Goal: Task Accomplishment & Management: Complete application form

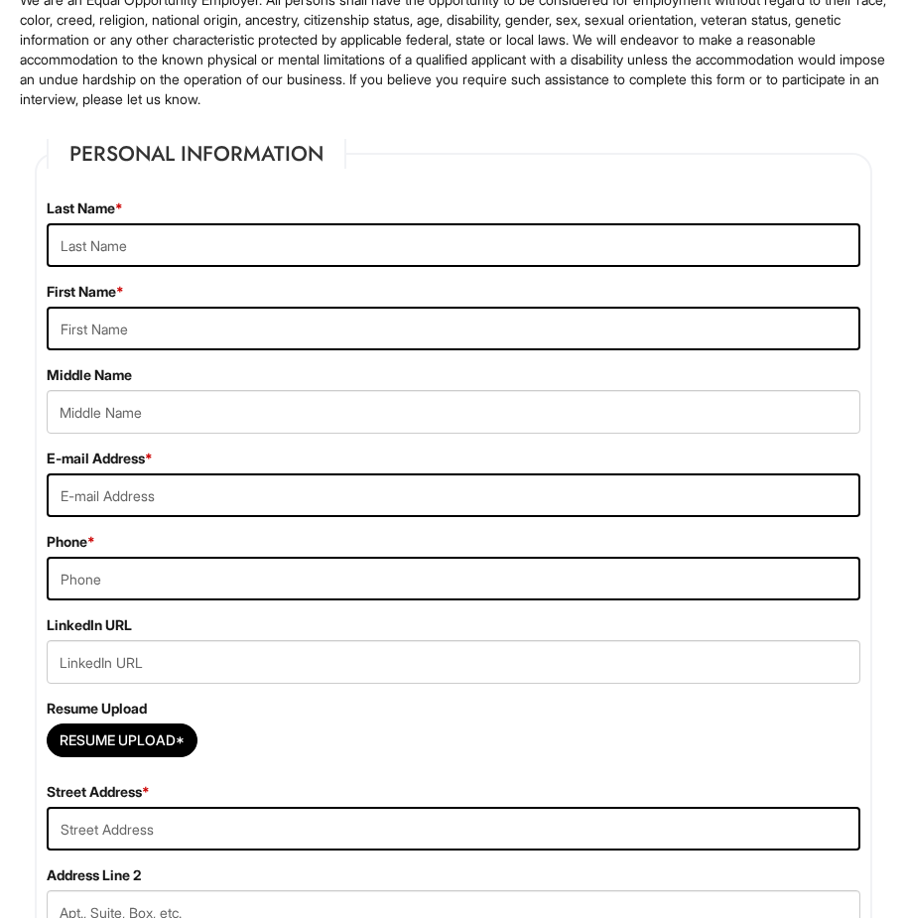
scroll to position [194, 0]
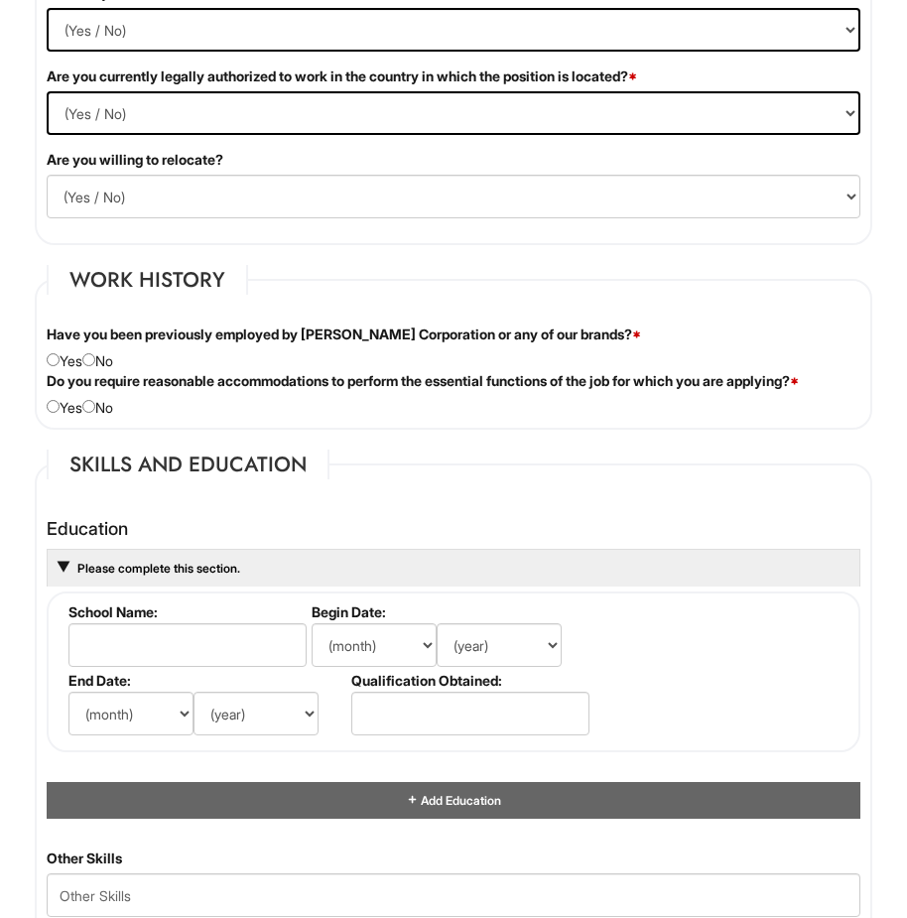
scroll to position [2187, 0]
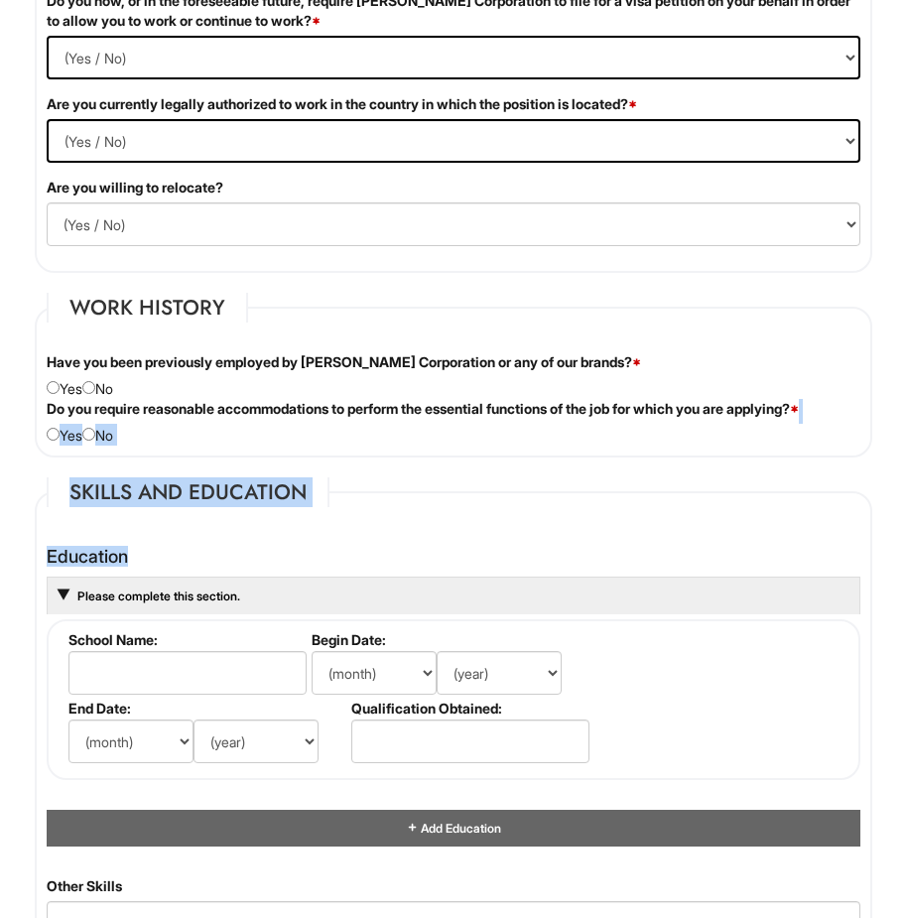
drag, startPoint x: 900, startPoint y: 510, endPoint x: 903, endPoint y: 419, distance: 91.3
click at [903, 419] on div "1 2 3 Stock Associate (Full-time), A|X Armani Exchange PLEASE COMPLETE ALL REQU…" at bounding box center [453, 266] width 907 height 4807
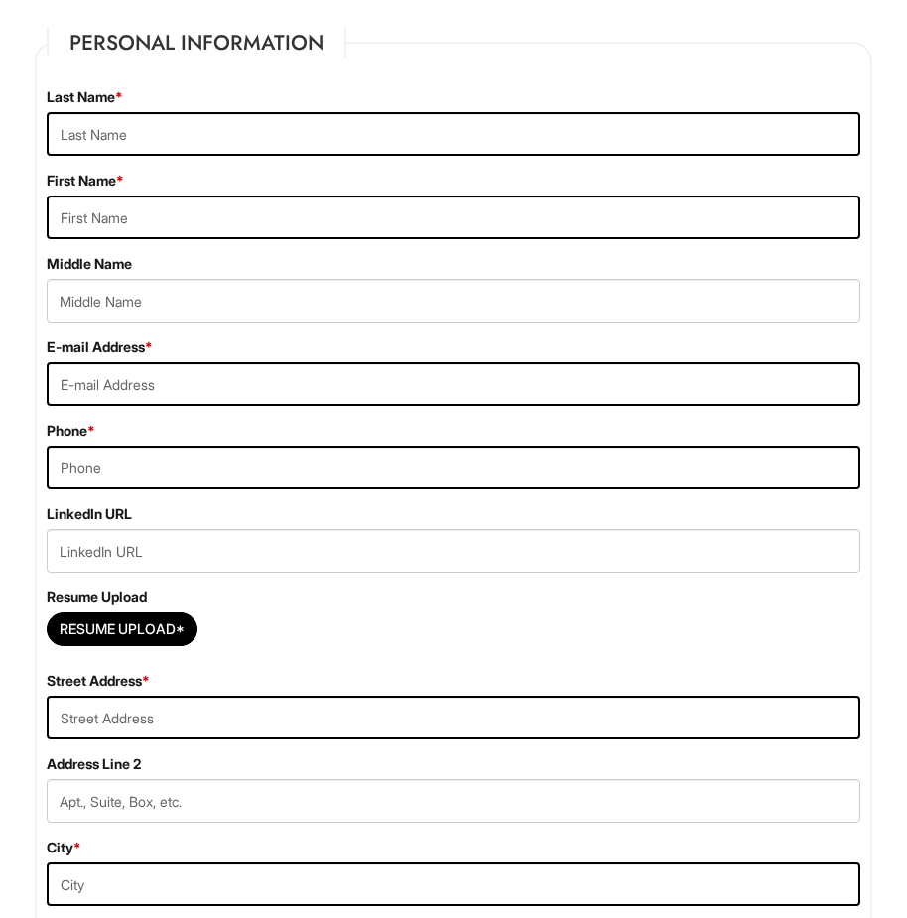
scroll to position [278, 0]
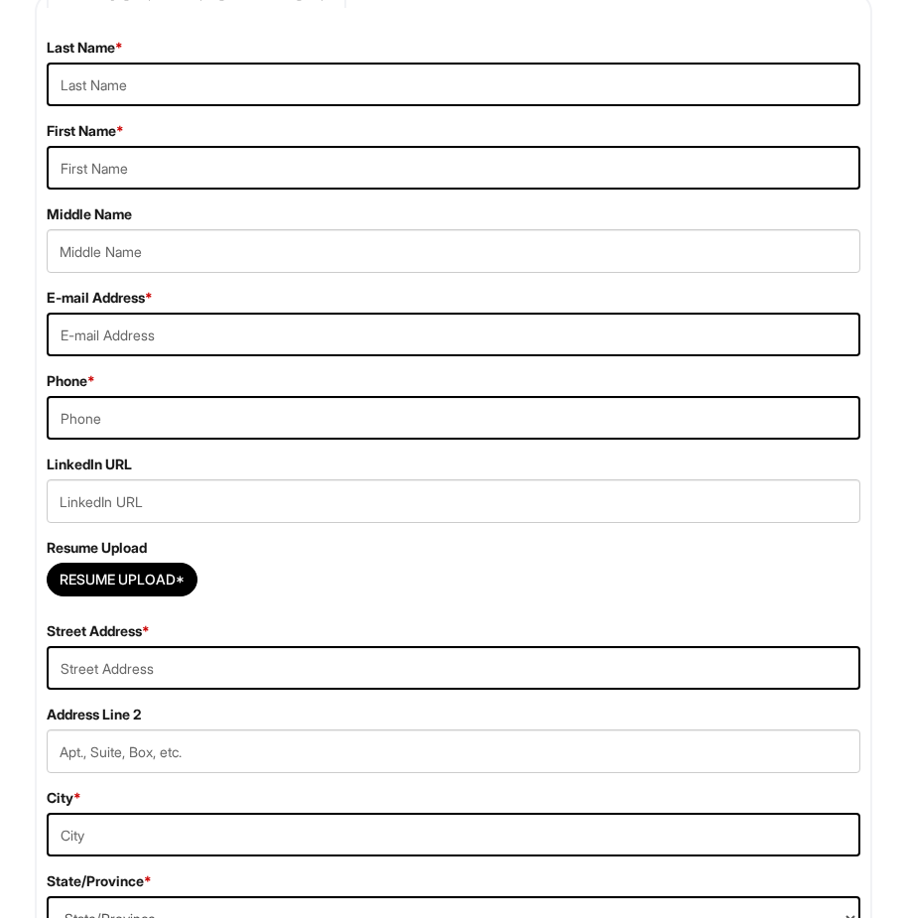
scroll to position [377, 0]
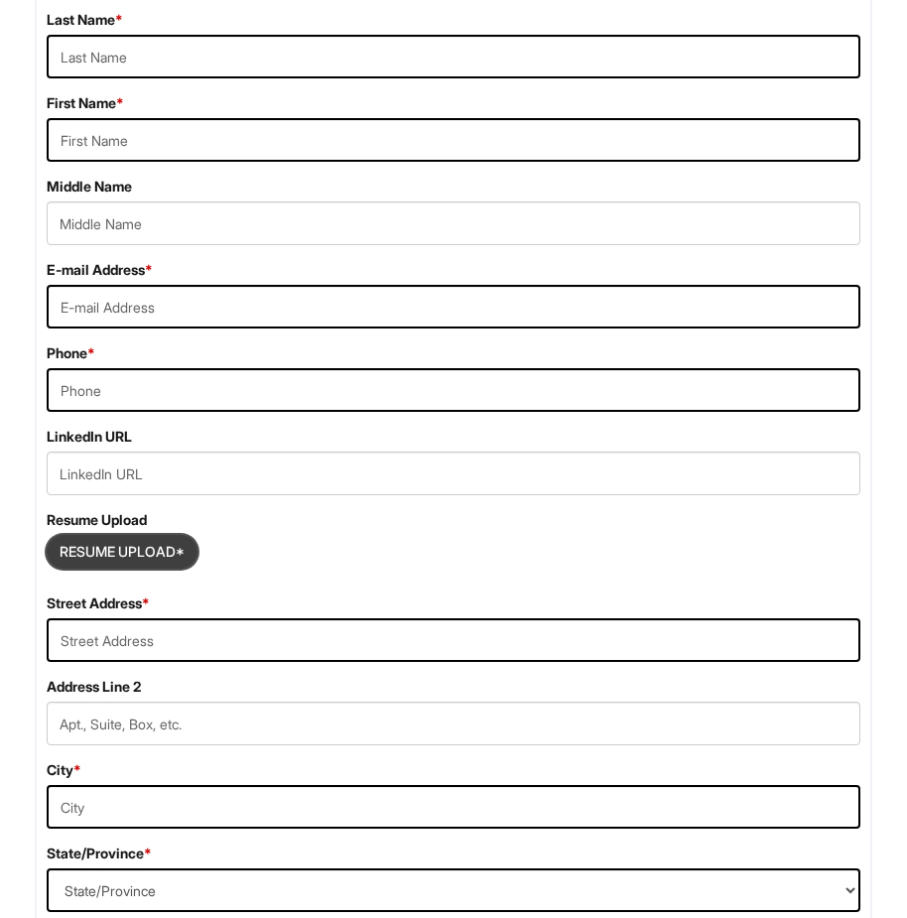
click at [133, 549] on input "Resume Upload*" at bounding box center [122, 552] width 149 height 32
type input "C:\fakepath\image.pdf"
click at [93, 539] on input "Resume Upload*" at bounding box center [122, 552] width 149 height 32
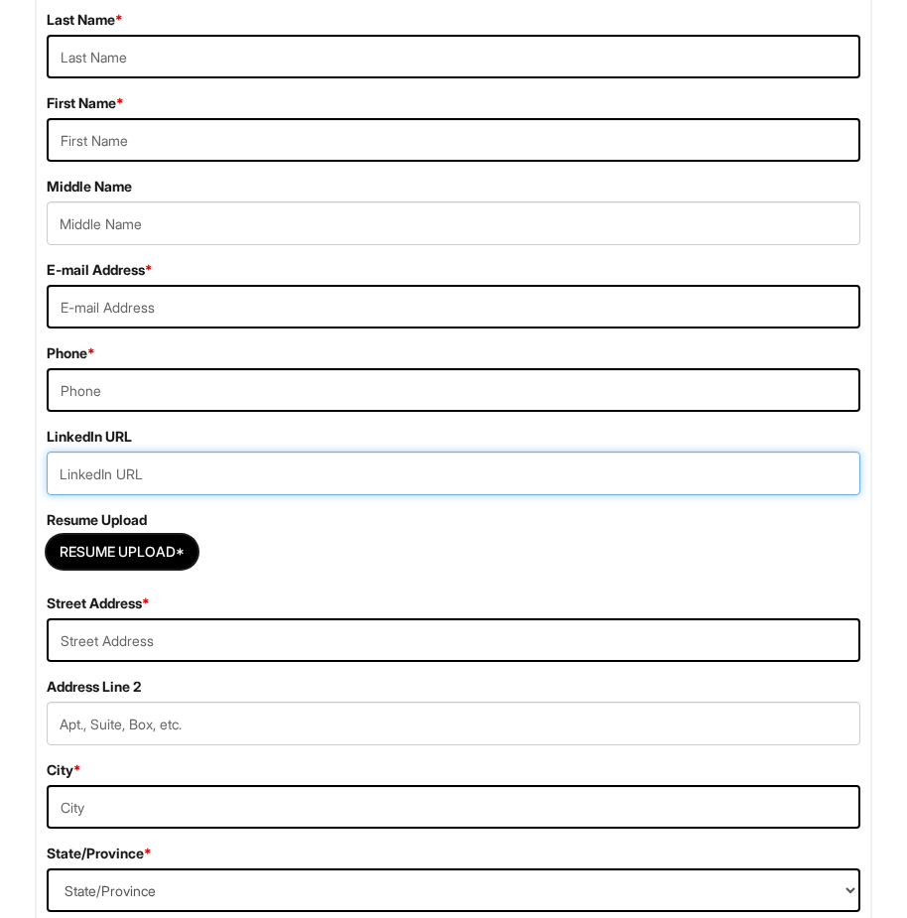
click at [93, 476] on input "url" at bounding box center [454, 473] width 814 height 44
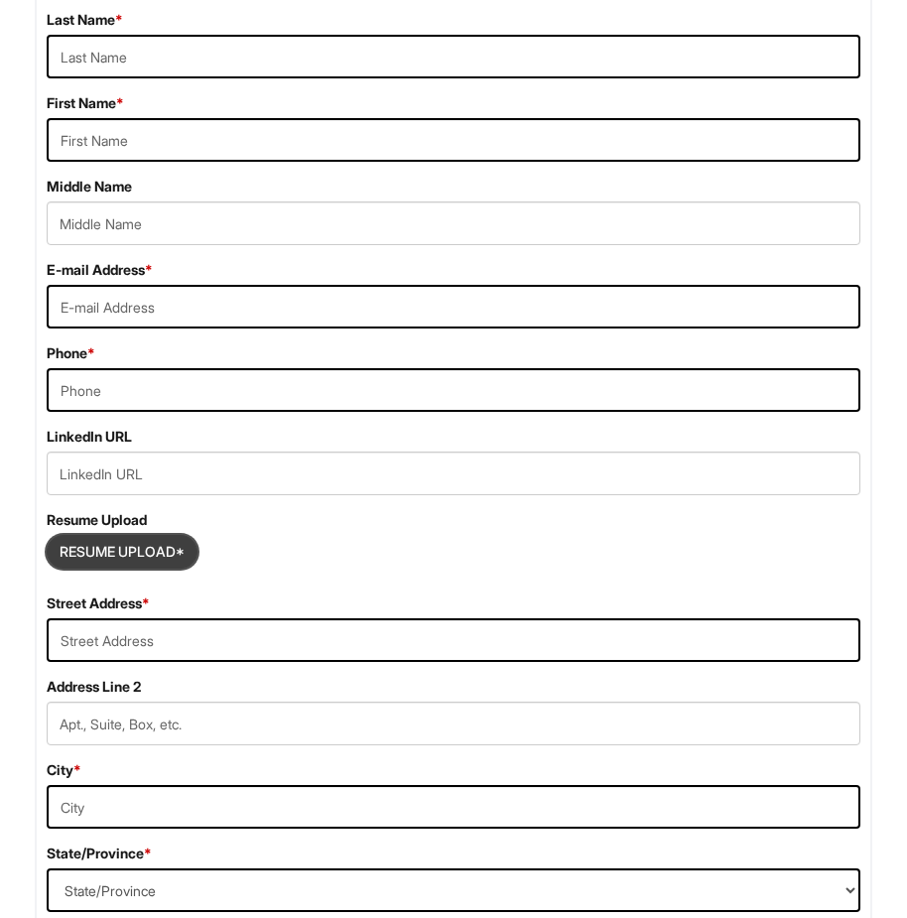
click at [142, 550] on input "Resume Upload*" at bounding box center [122, 552] width 149 height 32
